Goal: Information Seeking & Learning: Learn about a topic

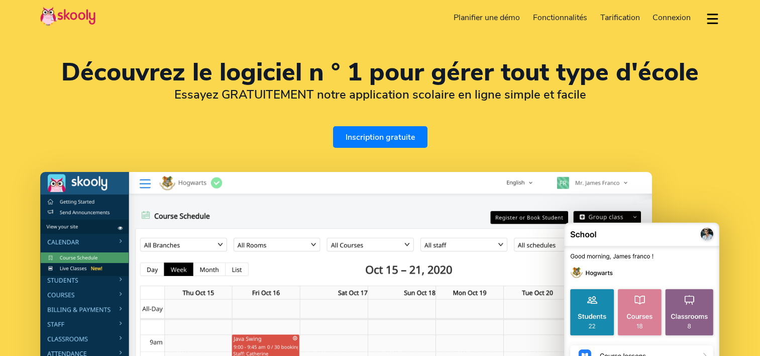
select select "fr"
select select "33"
select select "[GEOGRAPHIC_DATA]"
select select "Europe/[GEOGRAPHIC_DATA]"
click at [617, 15] on span "Tarification" at bounding box center [620, 17] width 40 height 11
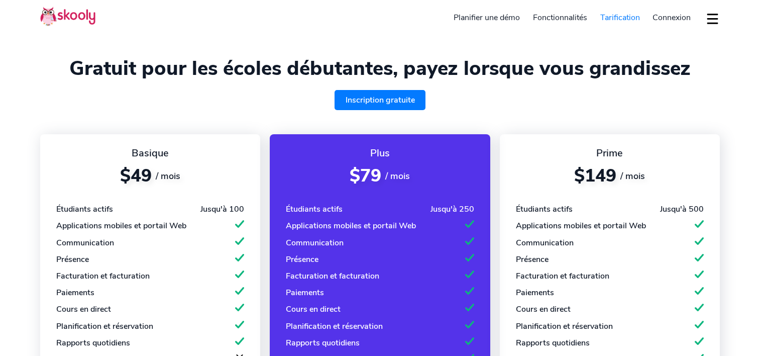
select select "fr"
select select "33"
select select "[GEOGRAPHIC_DATA]"
select select "Europe/[GEOGRAPHIC_DATA]"
